Goal: Information Seeking & Learning: Check status

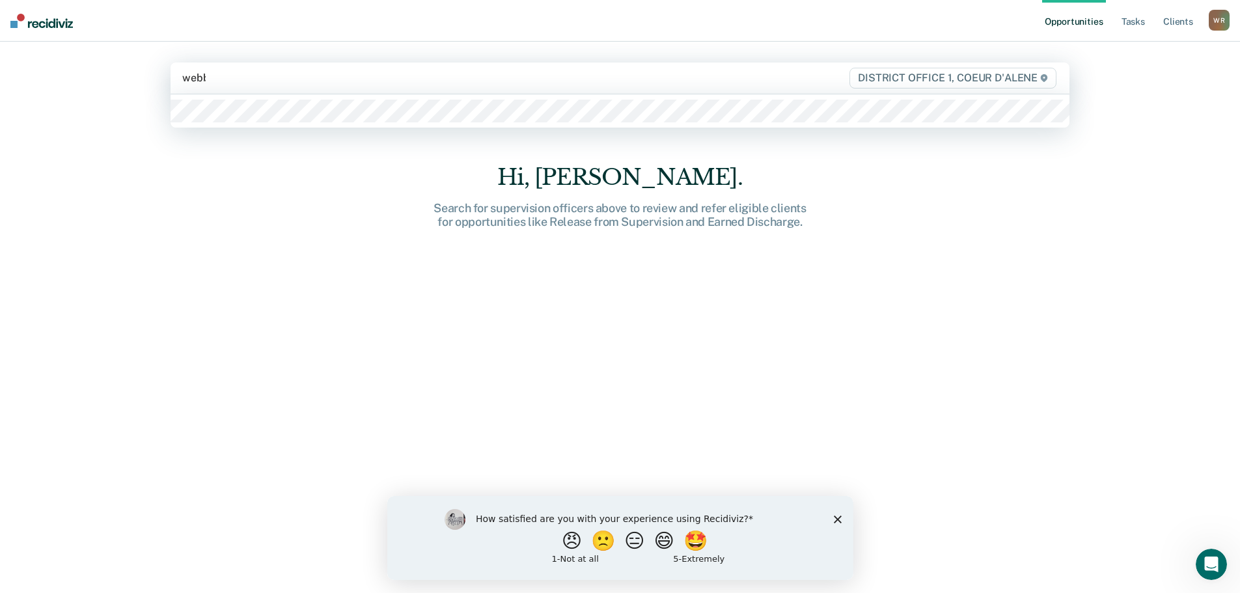
type input "[PERSON_NAME]"
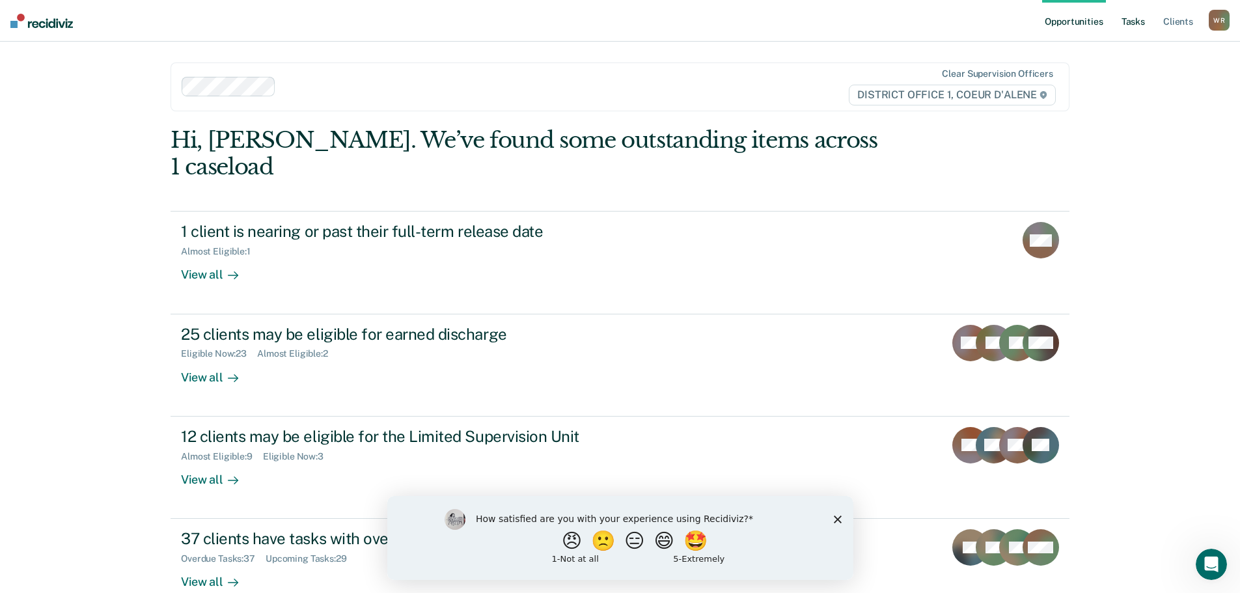
click at [1128, 24] on link "Tasks" at bounding box center [1133, 21] width 29 height 42
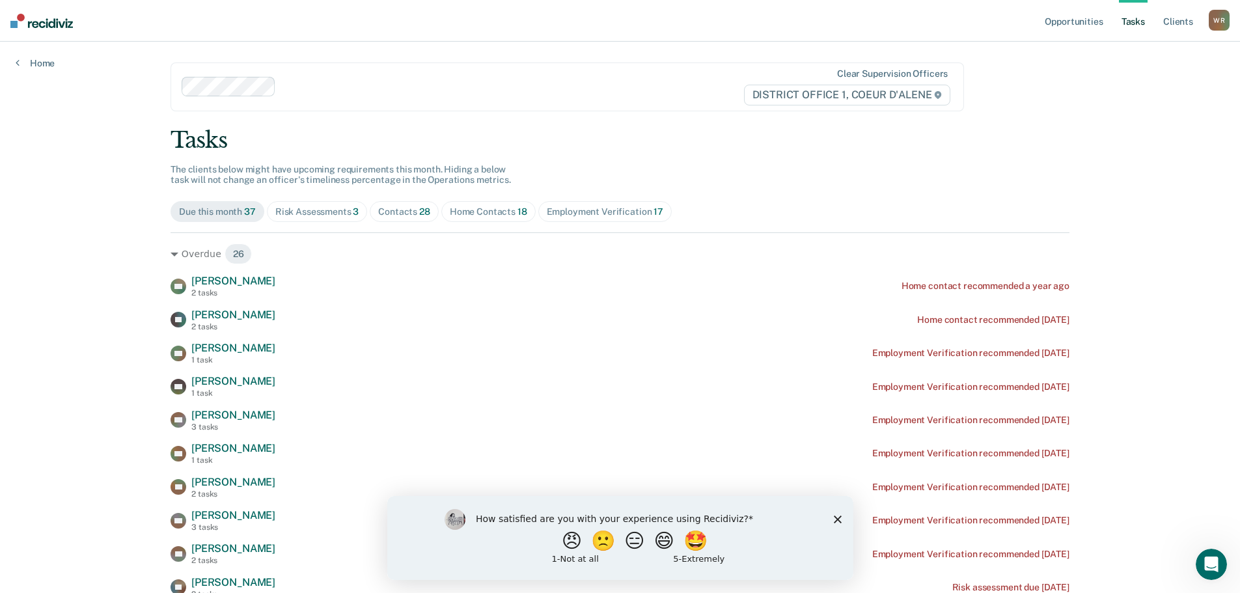
click at [419, 212] on span "28" at bounding box center [424, 211] width 11 height 10
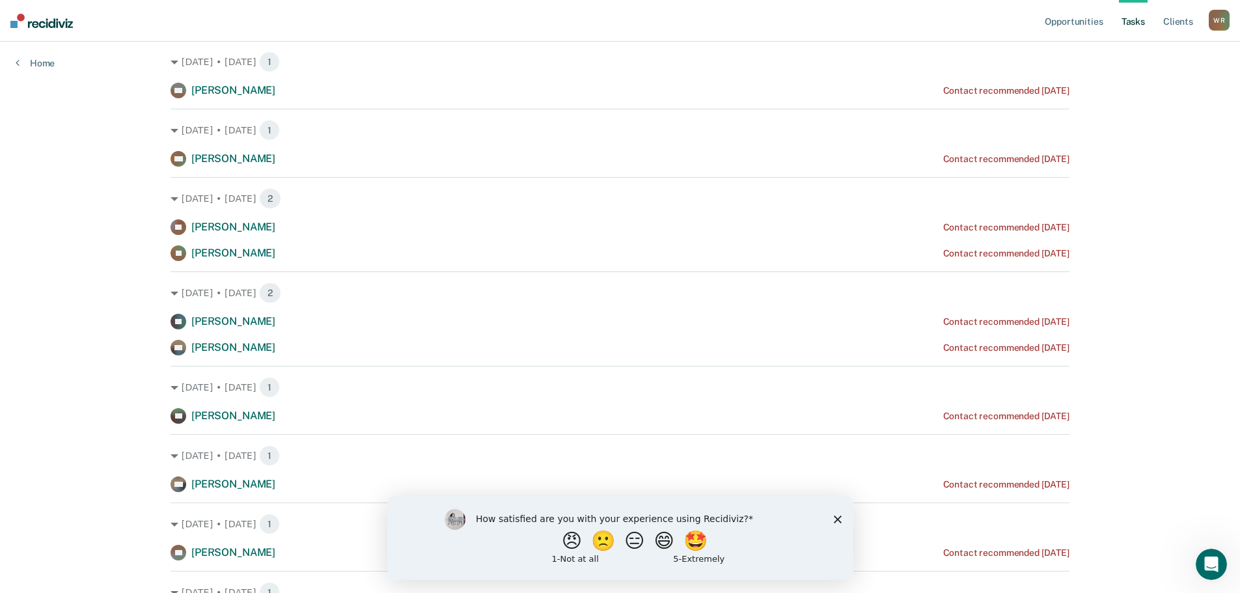
scroll to position [521, 0]
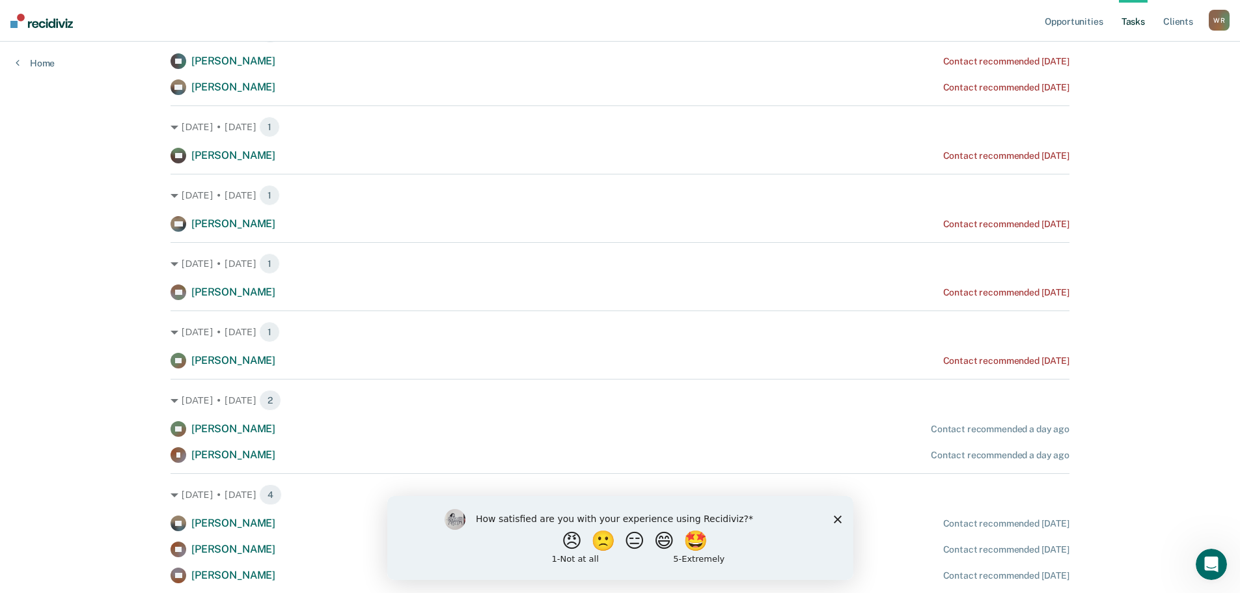
click at [837, 517] on icon "Close survey" at bounding box center [837, 519] width 8 height 8
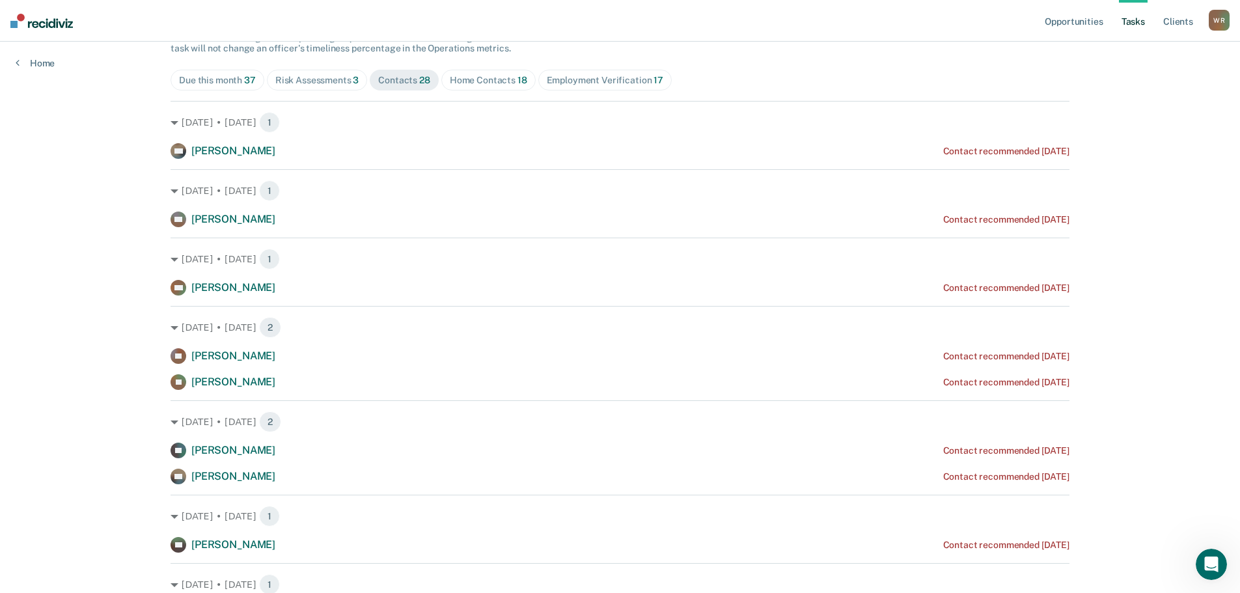
scroll to position [0, 0]
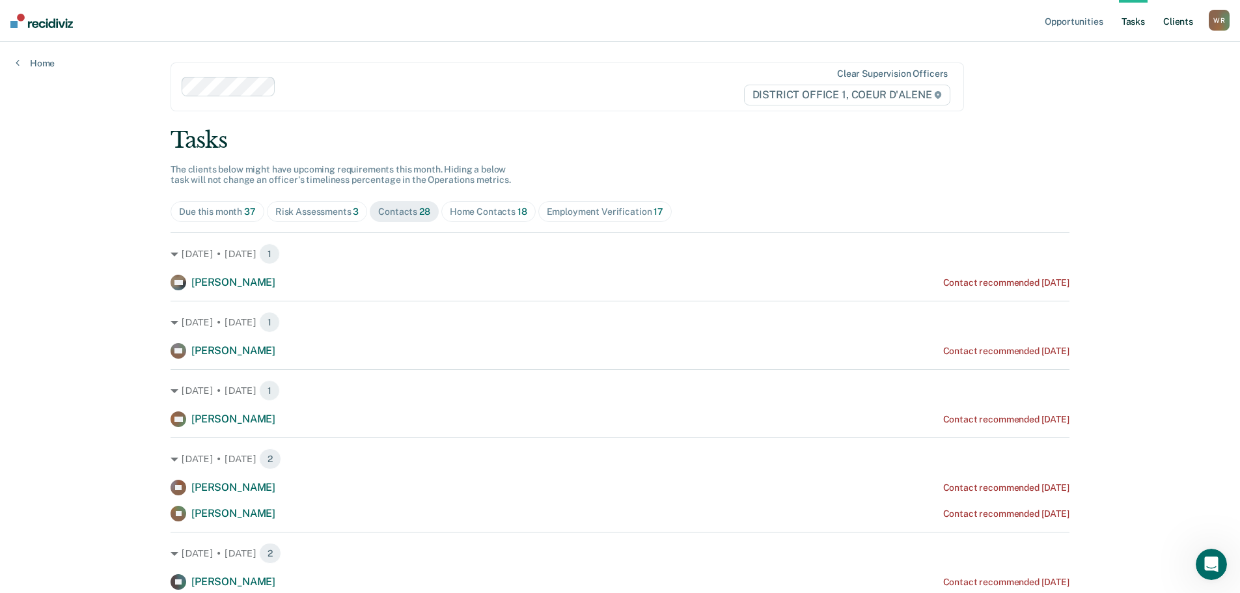
click at [1178, 19] on link "Client s" at bounding box center [1178, 21] width 35 height 42
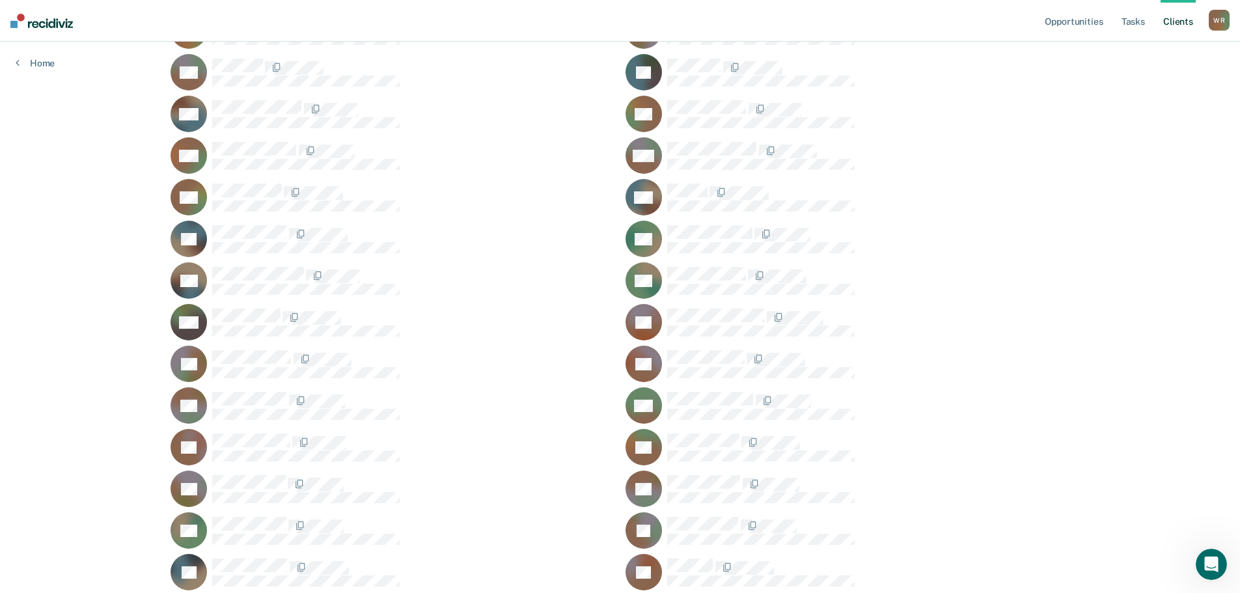
scroll to position [887, 0]
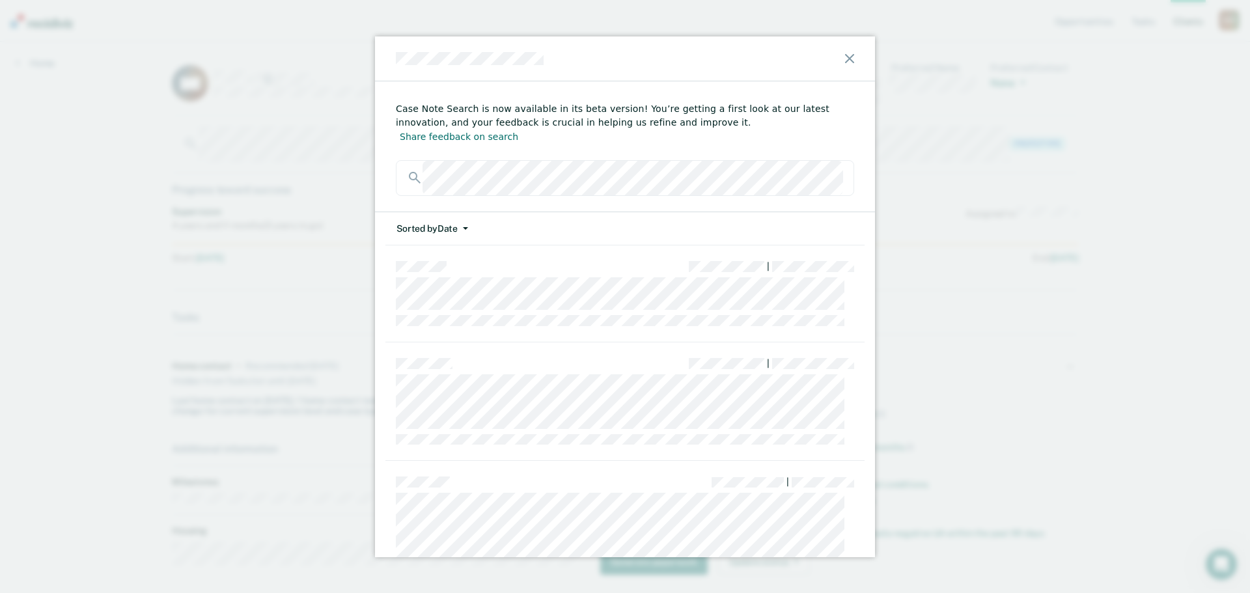
click at [400, 169] on div at bounding box center [625, 178] width 458 height 36
click at [857, 56] on div at bounding box center [625, 58] width 500 height 45
click at [854, 60] on div at bounding box center [625, 58] width 500 height 45
click at [853, 59] on icon at bounding box center [849, 58] width 9 height 9
